Goal: Information Seeking & Learning: Learn about a topic

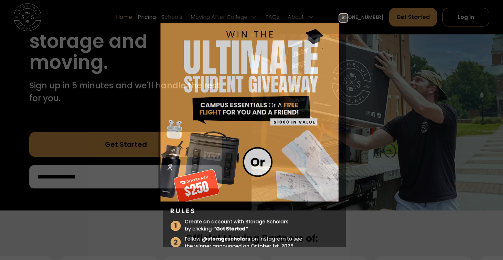
scroll to position [124, 0]
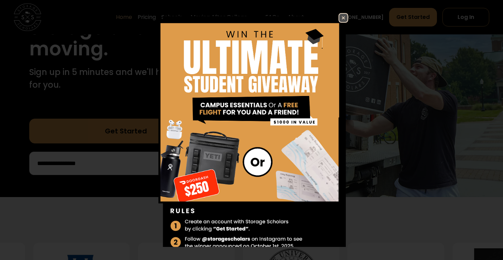
click at [342, 16] on img at bounding box center [344, 18] width 8 height 8
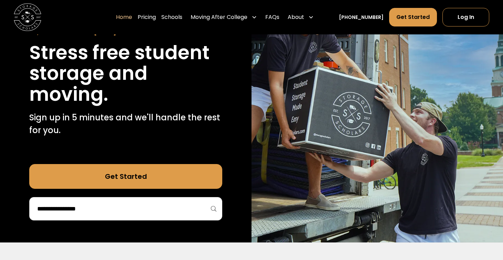
scroll to position [80, 0]
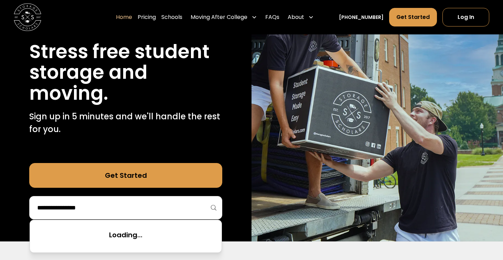
click at [127, 208] on input "search" at bounding box center [126, 208] width 179 height 12
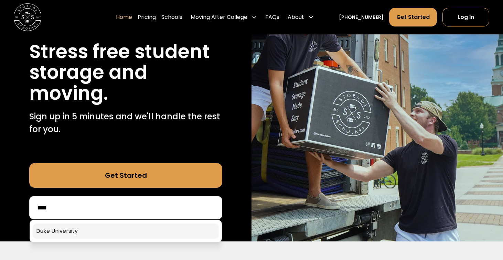
type input "****"
click at [103, 229] on link at bounding box center [126, 231] width 186 height 15
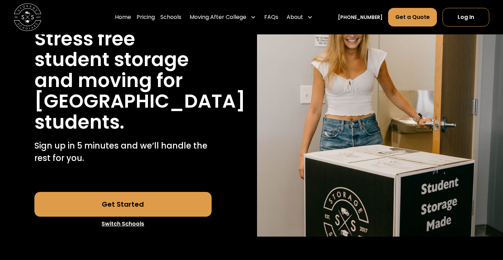
scroll to position [87, 0]
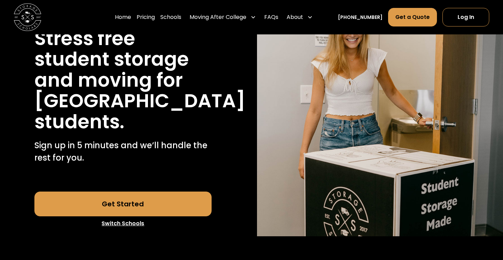
click at [121, 202] on link "Get Started" at bounding box center [122, 204] width 177 height 25
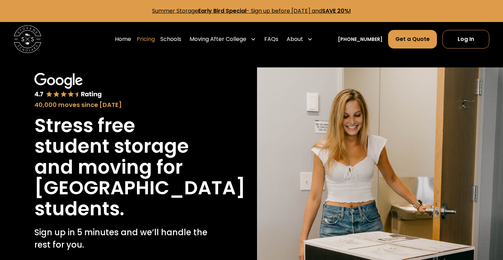
click at [155, 39] on link "Pricing" at bounding box center [146, 39] width 18 height 19
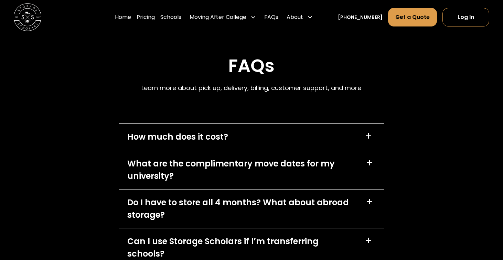
scroll to position [2912, 0]
click at [365, 131] on div "+" at bounding box center [369, 136] width 8 height 11
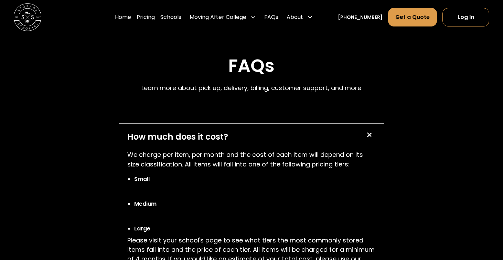
click at [365, 129] on div "+" at bounding box center [369, 135] width 13 height 13
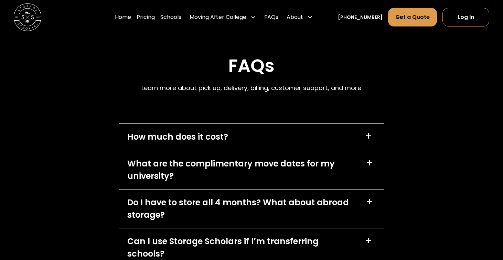
click at [365, 124] on div "How much does it cost? +" at bounding box center [251, 137] width 265 height 26
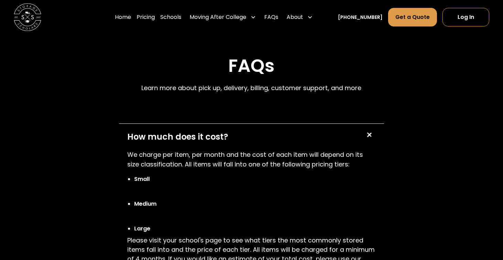
click at [365, 129] on div "+" at bounding box center [369, 135] width 13 height 13
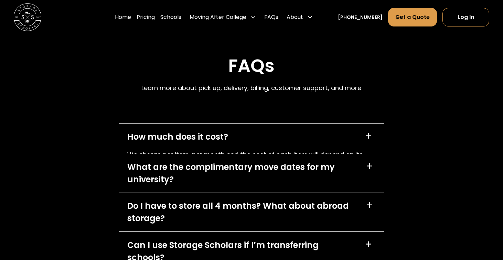
click at [365, 124] on div "How much does it cost? +" at bounding box center [251, 137] width 265 height 26
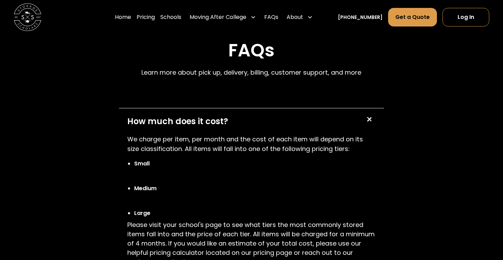
scroll to position [2928, 0]
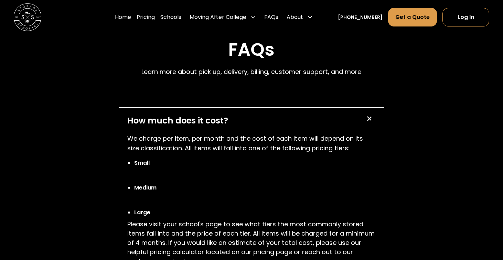
click at [365, 113] on div "+" at bounding box center [369, 119] width 13 height 13
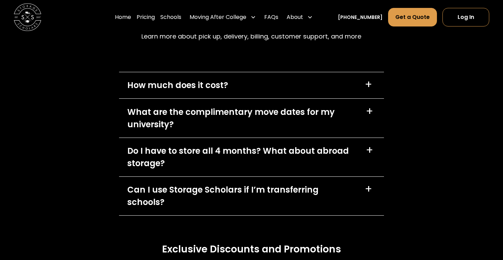
scroll to position [2964, 0]
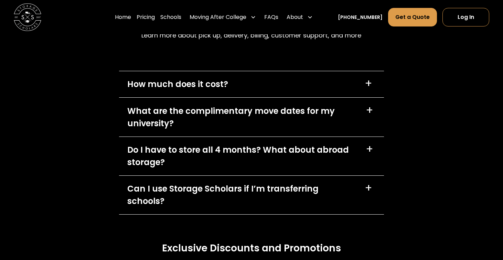
click at [372, 183] on div "+" at bounding box center [369, 188] width 8 height 11
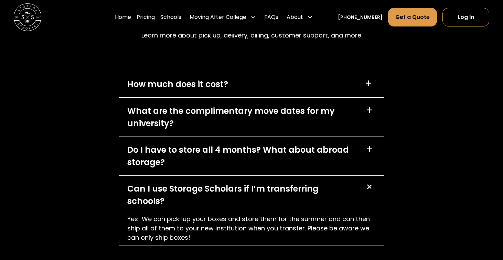
click at [372, 180] on div "+" at bounding box center [370, 187] width 15 height 15
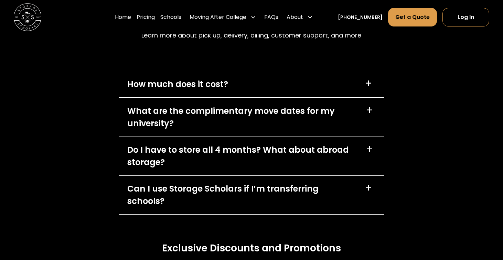
click at [369, 144] on div "+" at bounding box center [370, 149] width 8 height 11
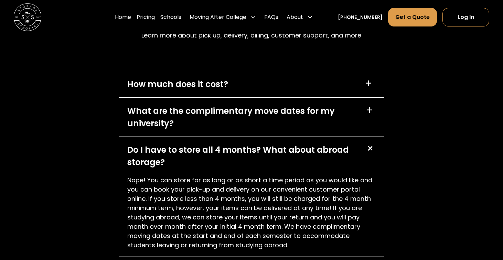
click at [372, 105] on div "+" at bounding box center [370, 110] width 8 height 11
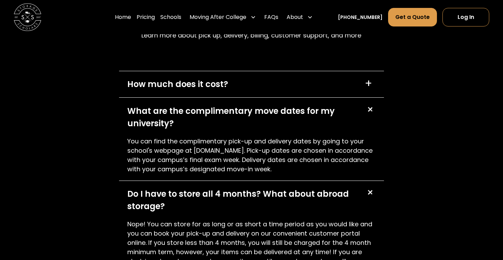
click at [378, 181] on div "Do I have to store all 4 months? What about abroad storage? +" at bounding box center [251, 200] width 265 height 39
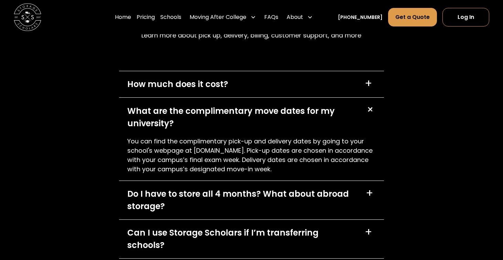
click at [366, 103] on div "+" at bounding box center [370, 109] width 13 height 13
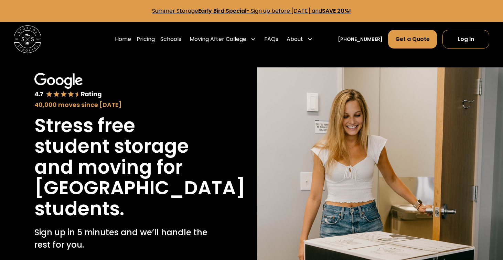
scroll to position [0, 0]
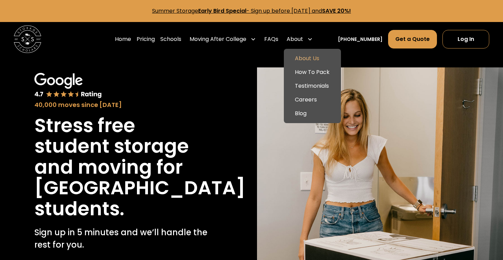
click at [320, 55] on link "About Us" at bounding box center [312, 59] width 51 height 14
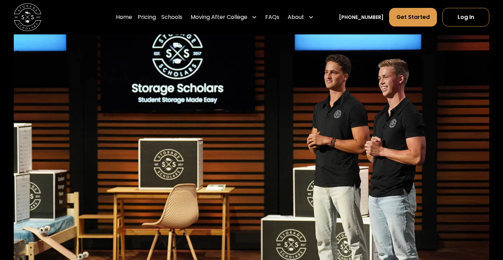
scroll to position [2704, 0]
